Goal: Information Seeking & Learning: Compare options

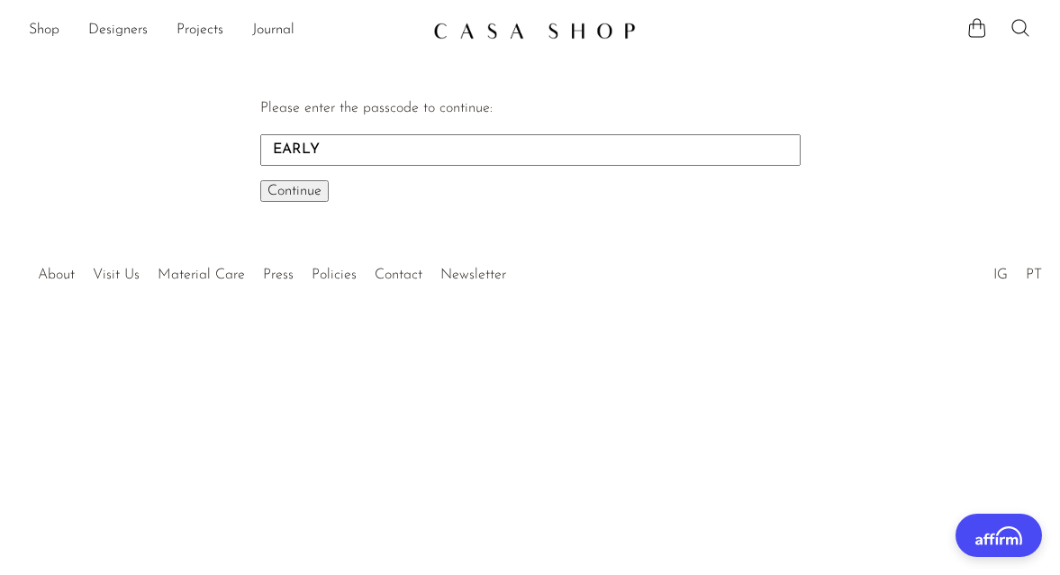
type input "EARLY"
click at [260, 180] on button "Continue One moment..." at bounding box center [294, 191] width 68 height 22
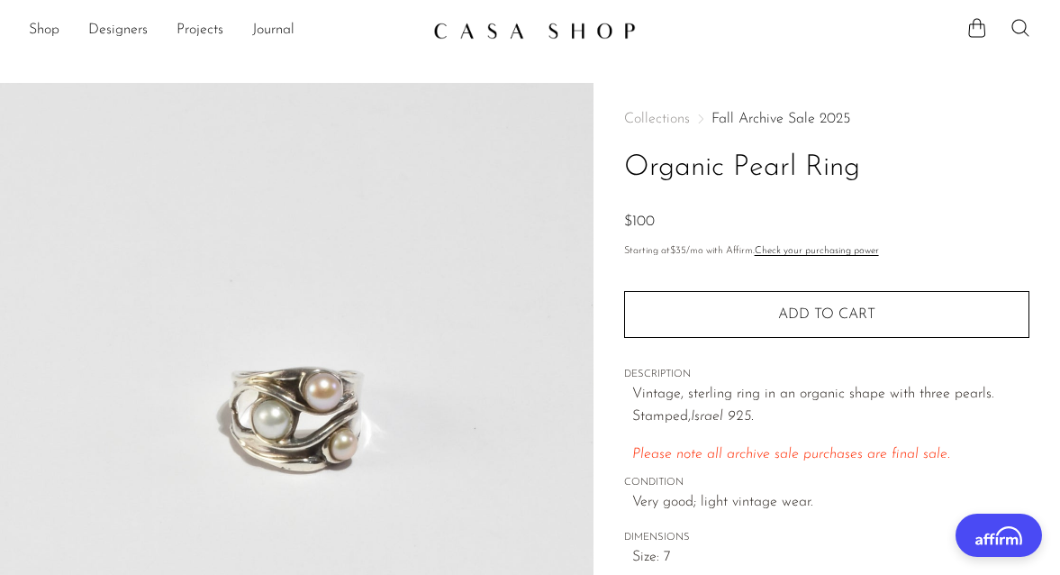
click at [775, 114] on link "Fall Archive Sale 2025" at bounding box center [780, 119] width 139 height 14
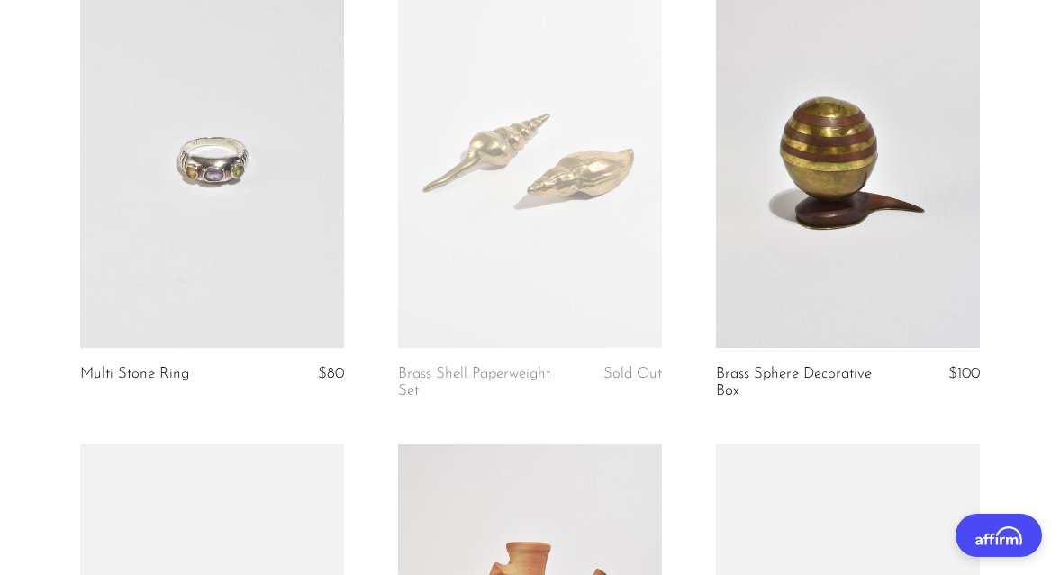
scroll to position [3909, 0]
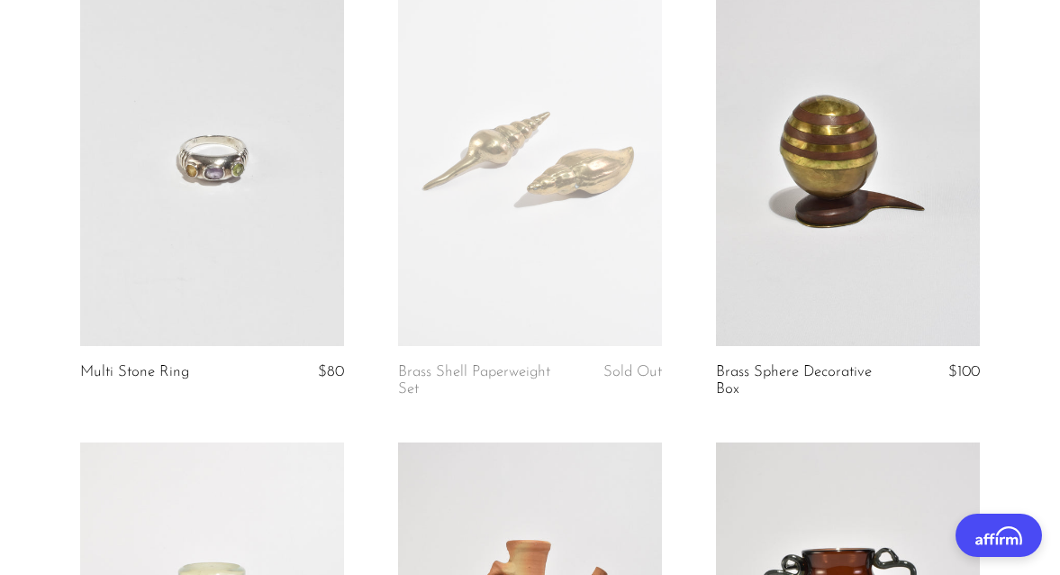
click at [268, 294] on link at bounding box center [212, 161] width 264 height 369
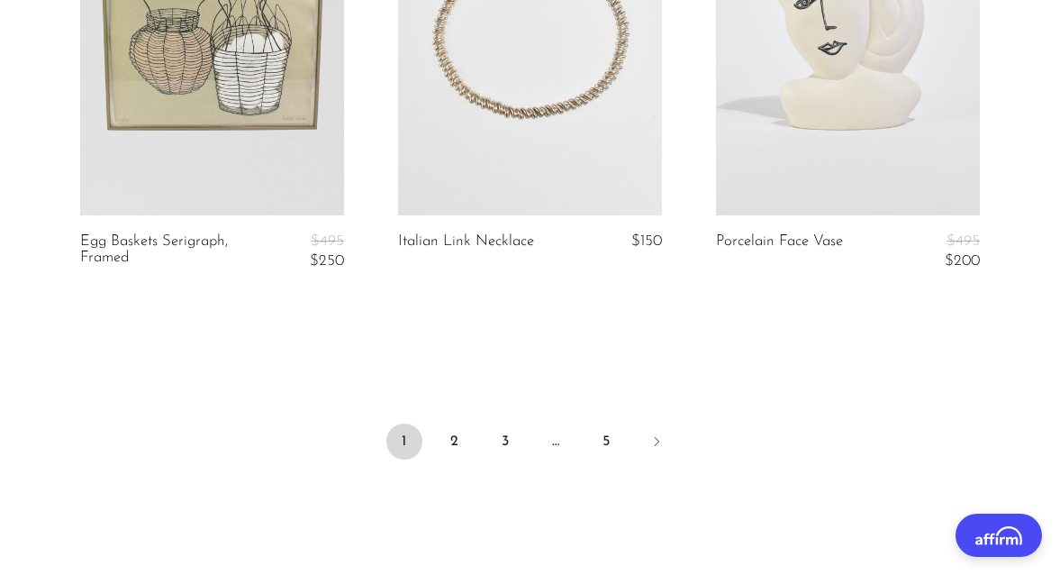
scroll to position [5450, 0]
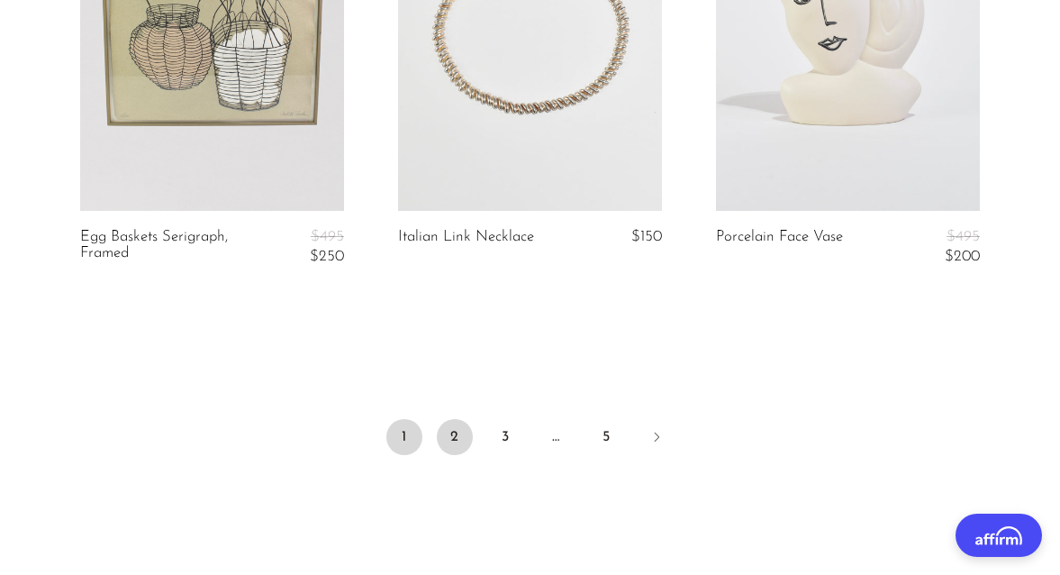
click at [444, 442] on link "2" at bounding box center [455, 437] width 36 height 36
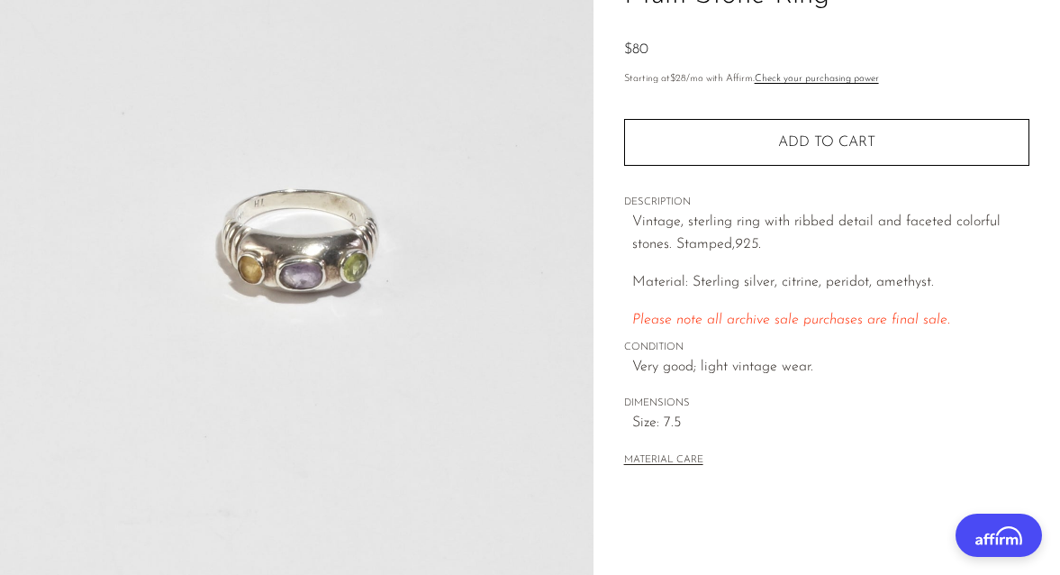
scroll to position [212, 0]
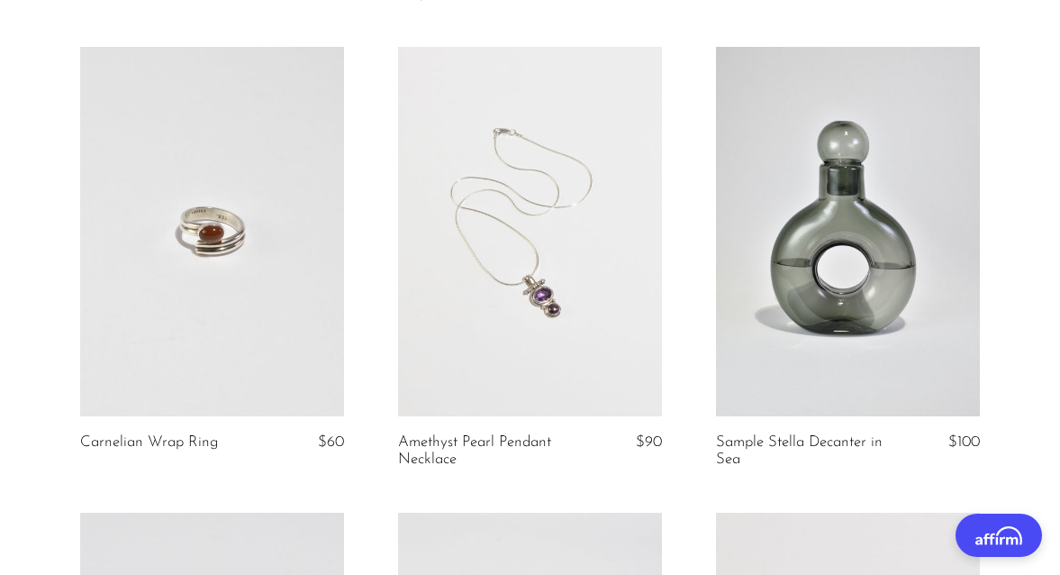
scroll to position [1055, 0]
click at [283, 320] on link at bounding box center [212, 230] width 264 height 369
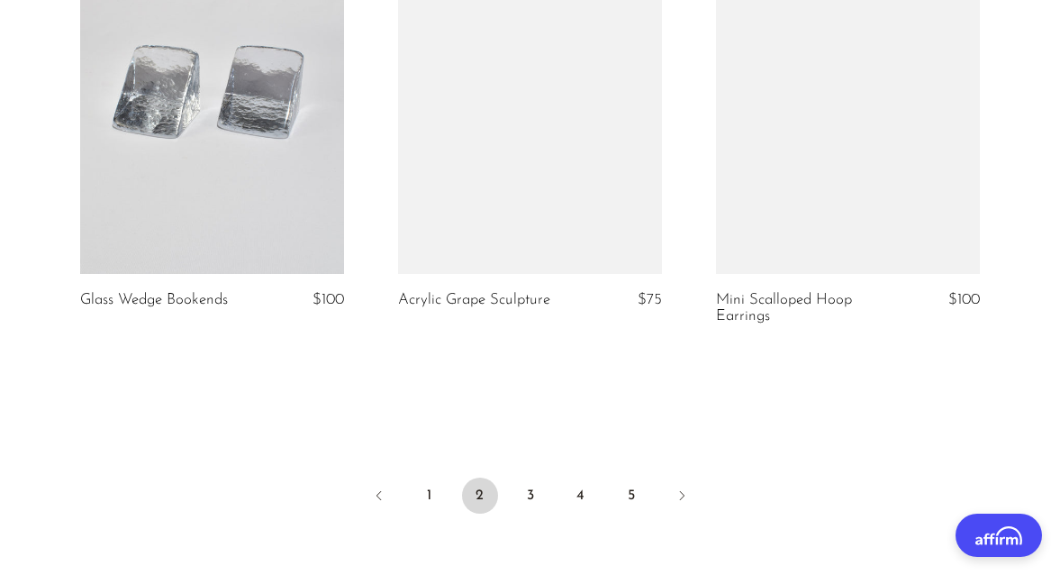
scroll to position [5373, 0]
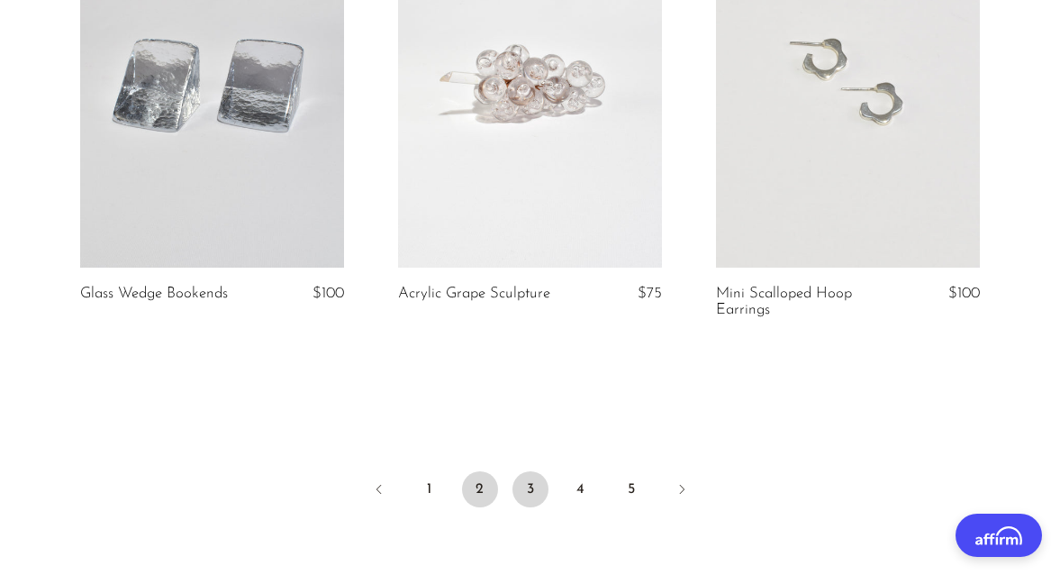
click at [530, 492] on link "3" at bounding box center [530, 489] width 36 height 36
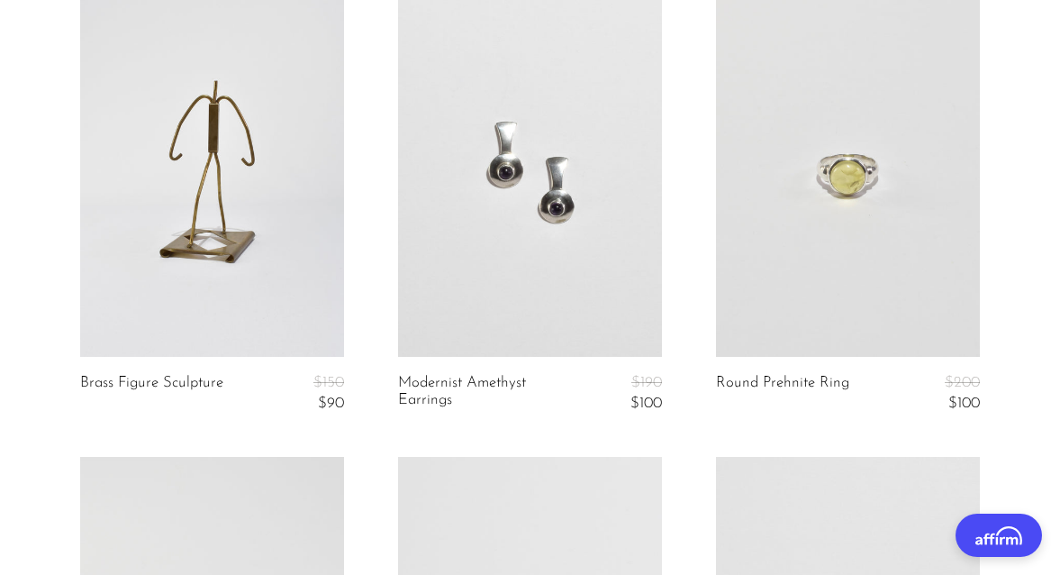
scroll to position [652, 0]
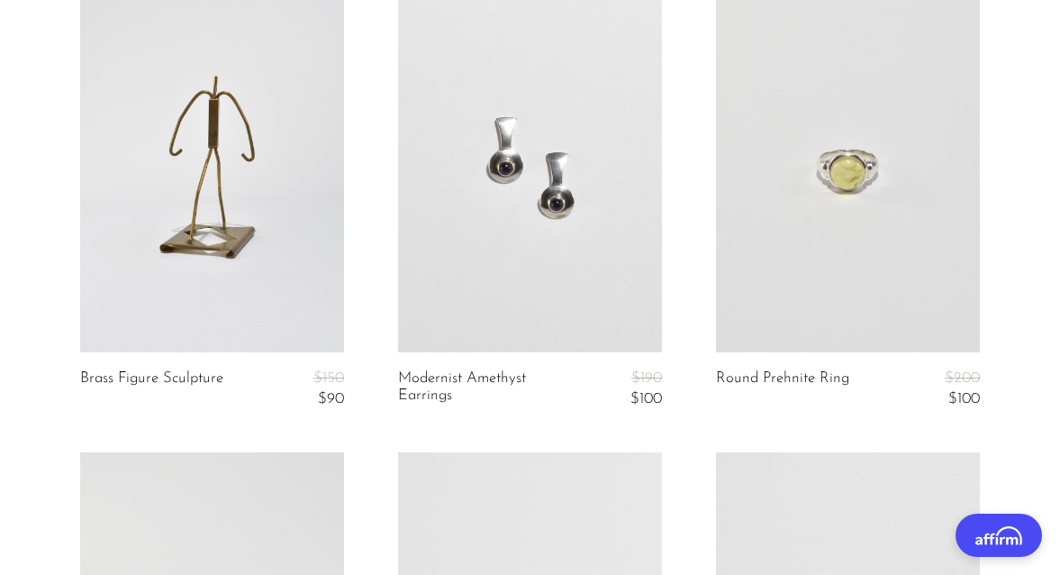
click at [811, 221] on link at bounding box center [848, 167] width 264 height 369
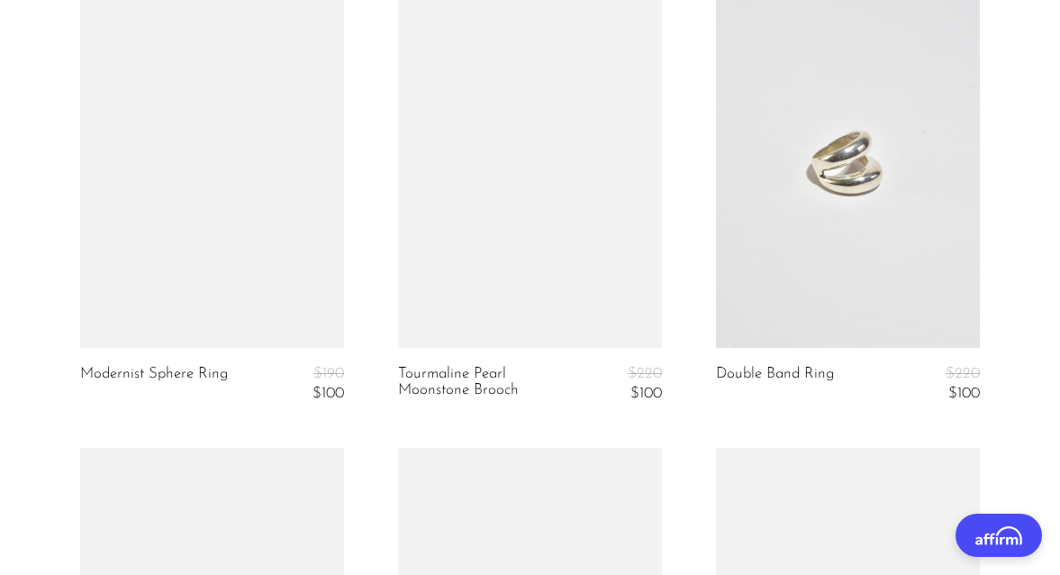
scroll to position [1597, 0]
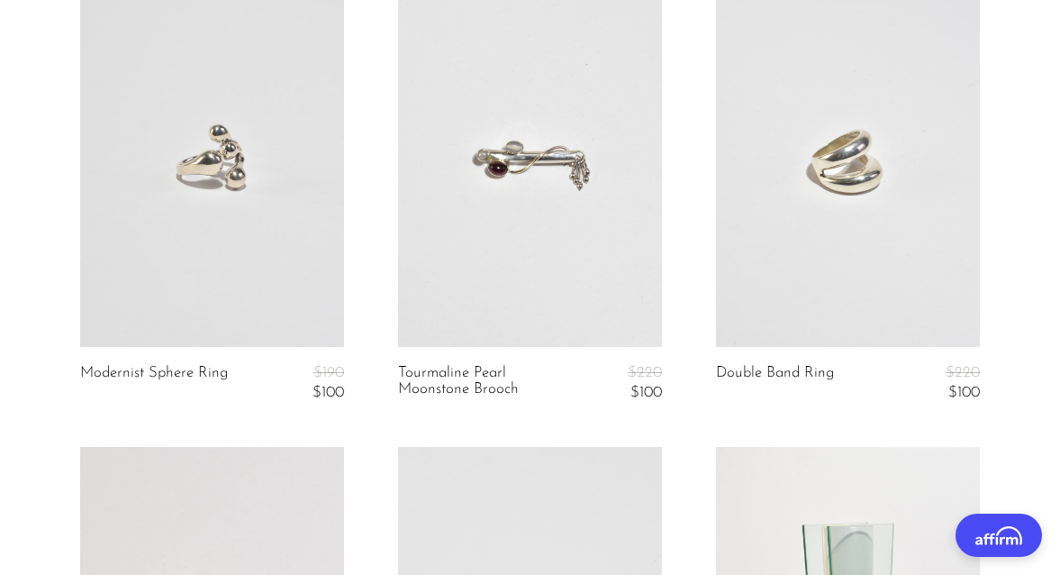
click at [174, 222] on link at bounding box center [212, 161] width 264 height 369
click at [810, 200] on link at bounding box center [848, 161] width 264 height 369
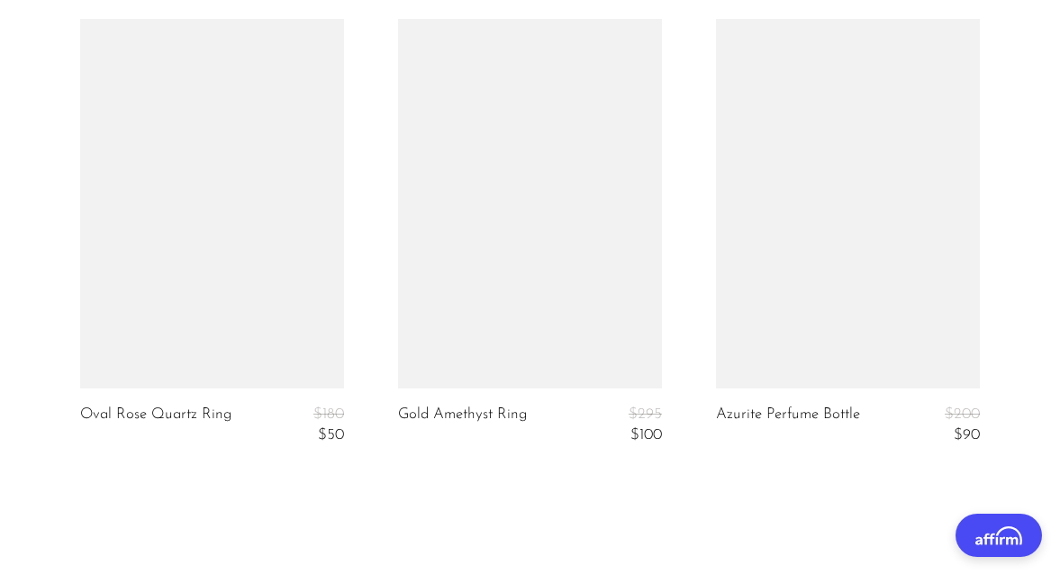
scroll to position [5433, 0]
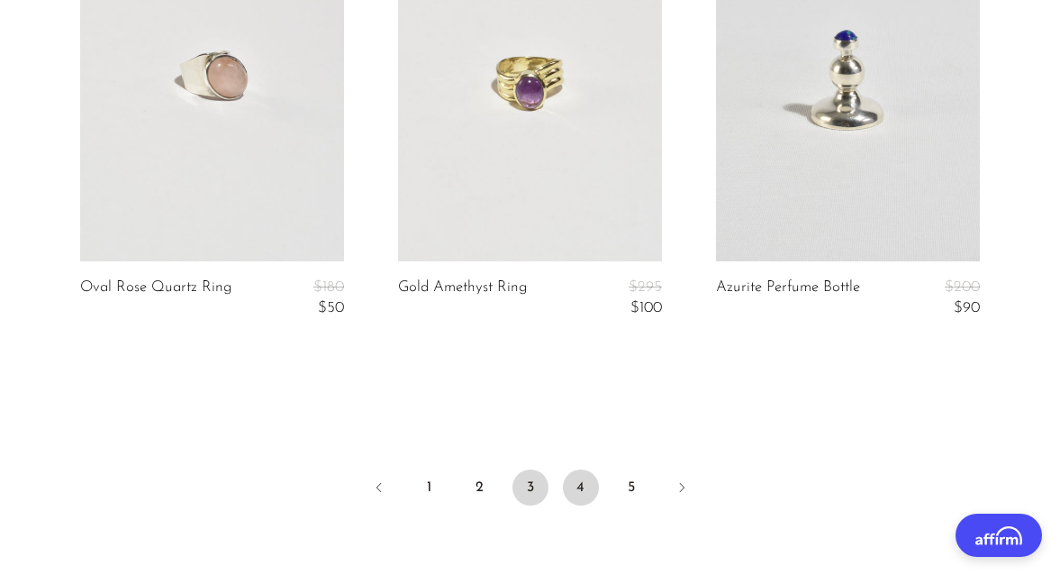
click at [577, 494] on link "4" at bounding box center [581, 487] width 36 height 36
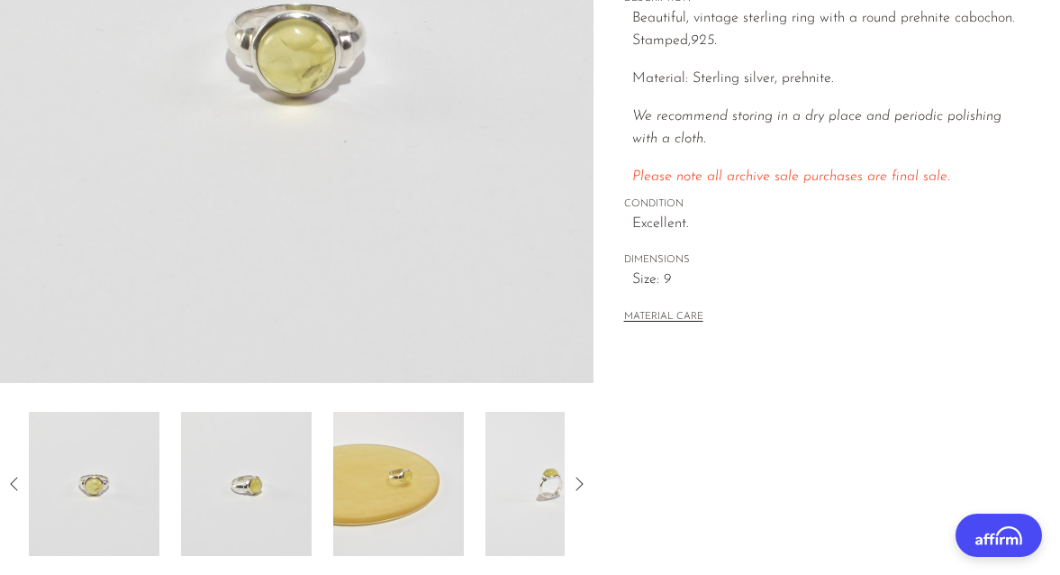
scroll to position [376, 0]
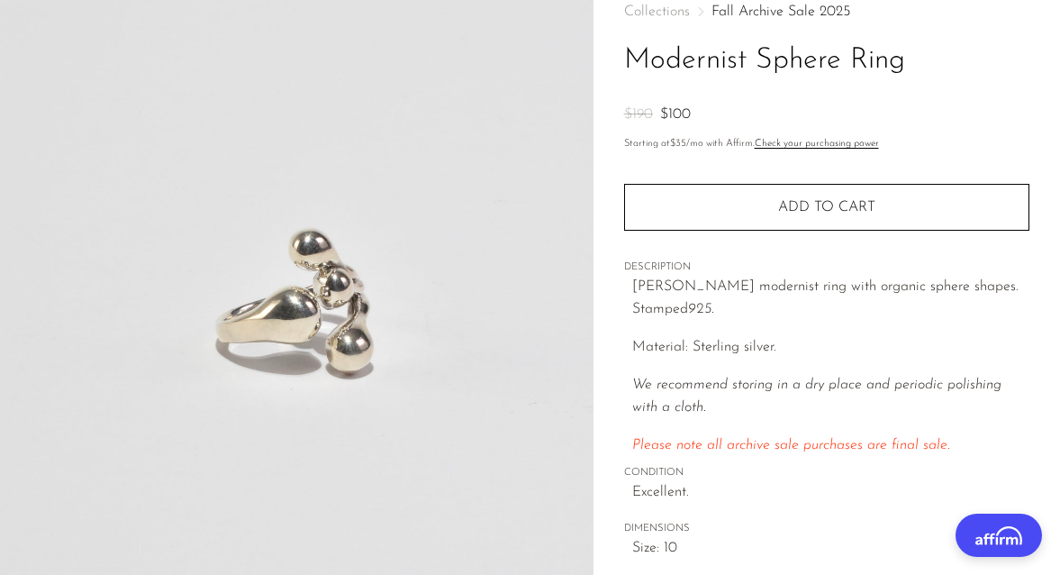
scroll to position [105, 0]
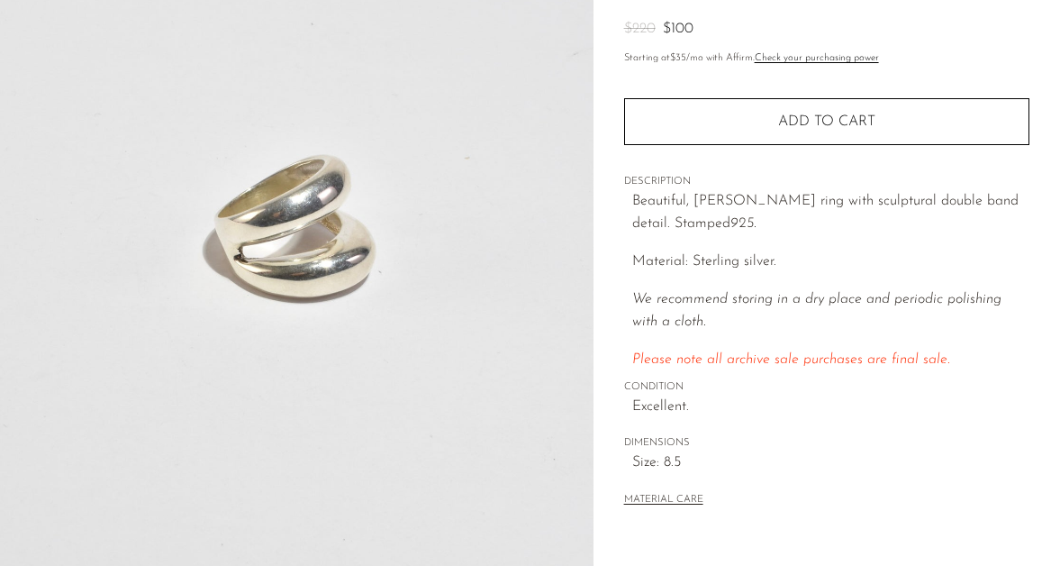
scroll to position [200, 0]
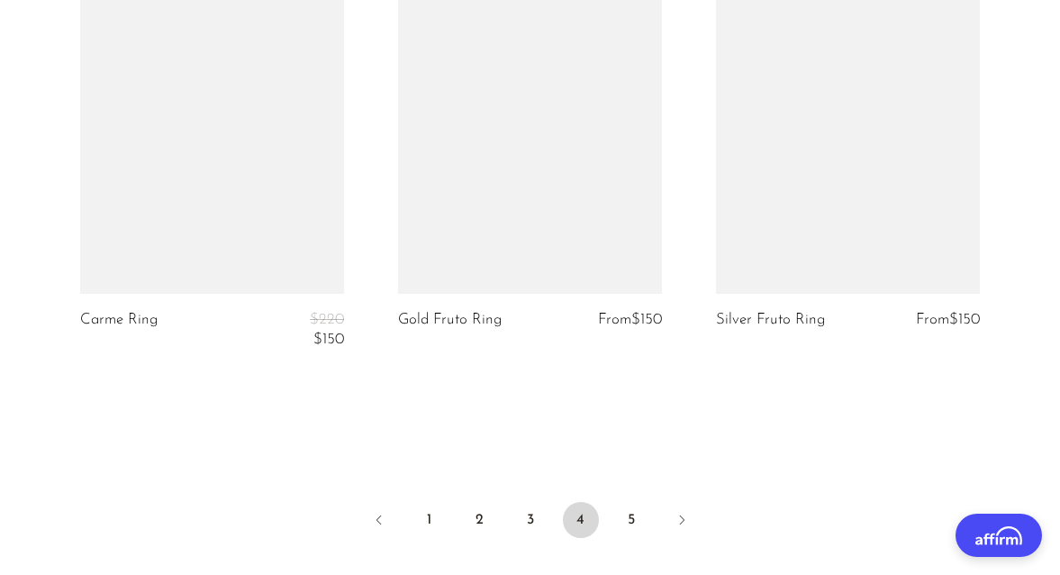
scroll to position [5422, 0]
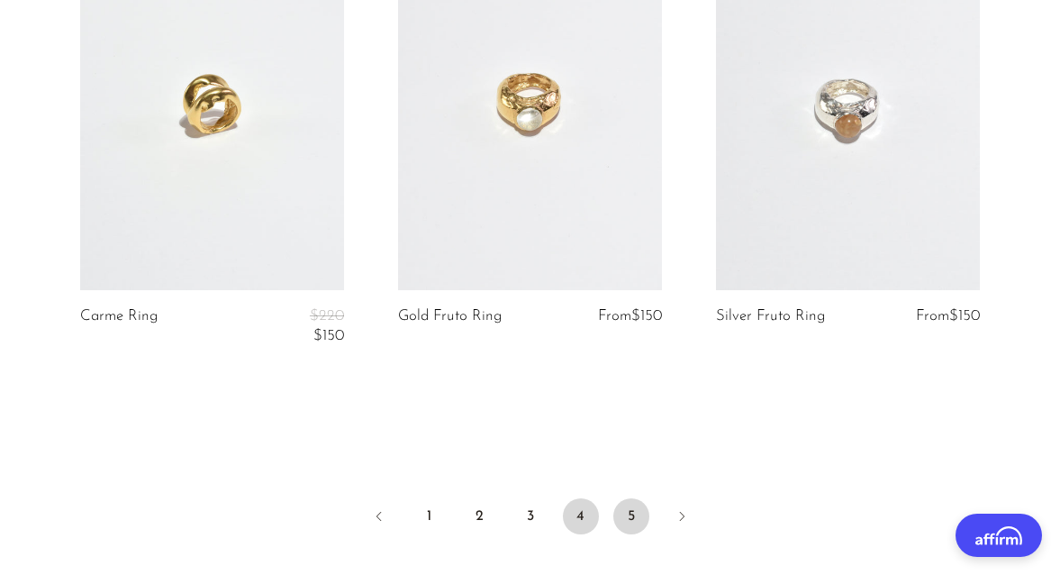
click at [630, 512] on link "5" at bounding box center [631, 516] width 36 height 36
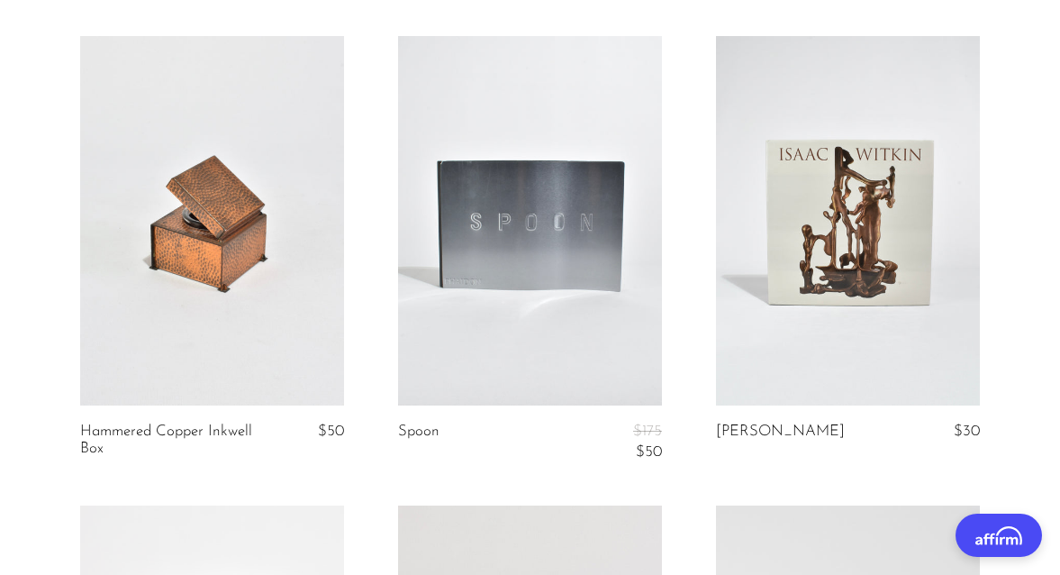
scroll to position [1076, 0]
